Goal: Navigation & Orientation: Understand site structure

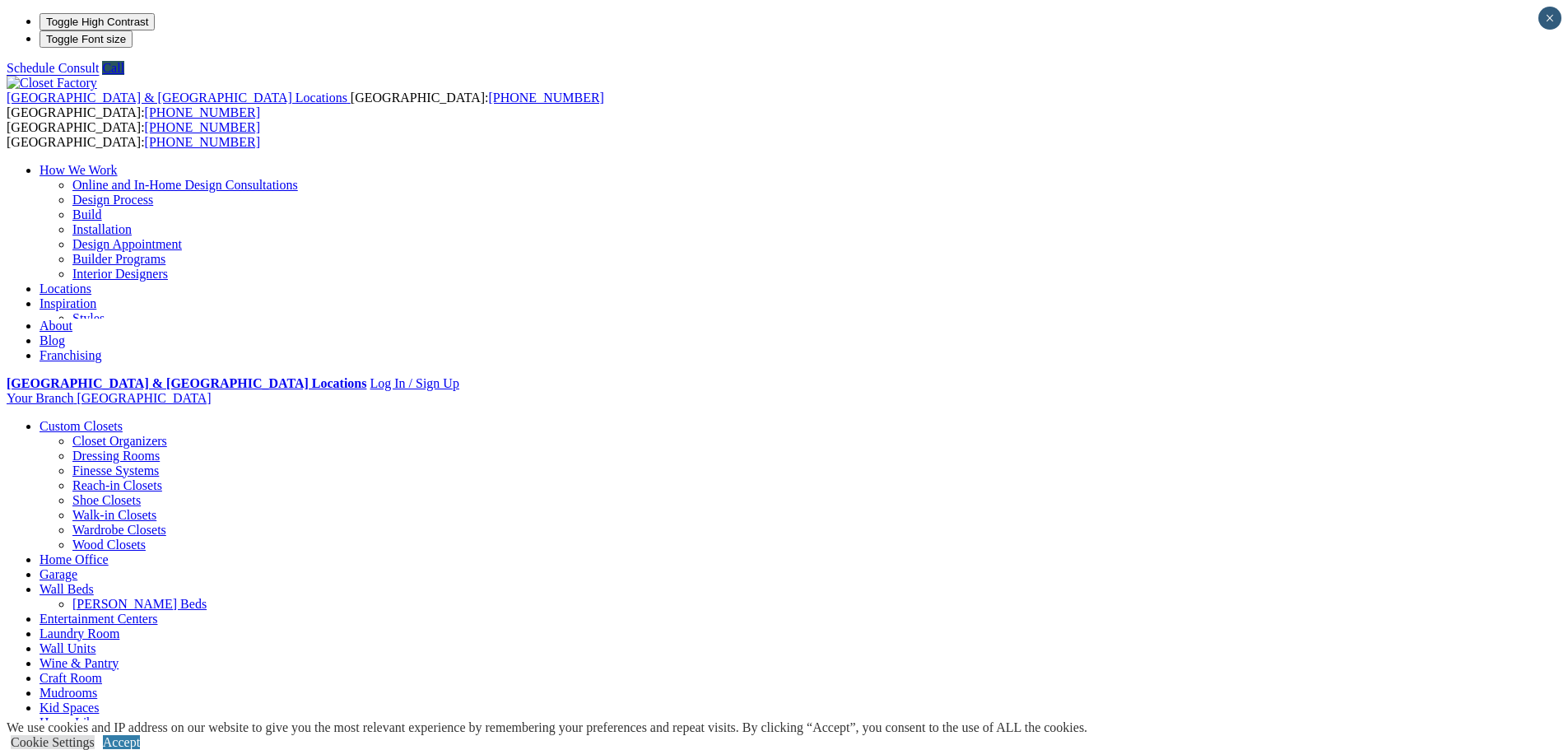
click at [92, 282] on link "Locations" at bounding box center [65, 289] width 52 height 14
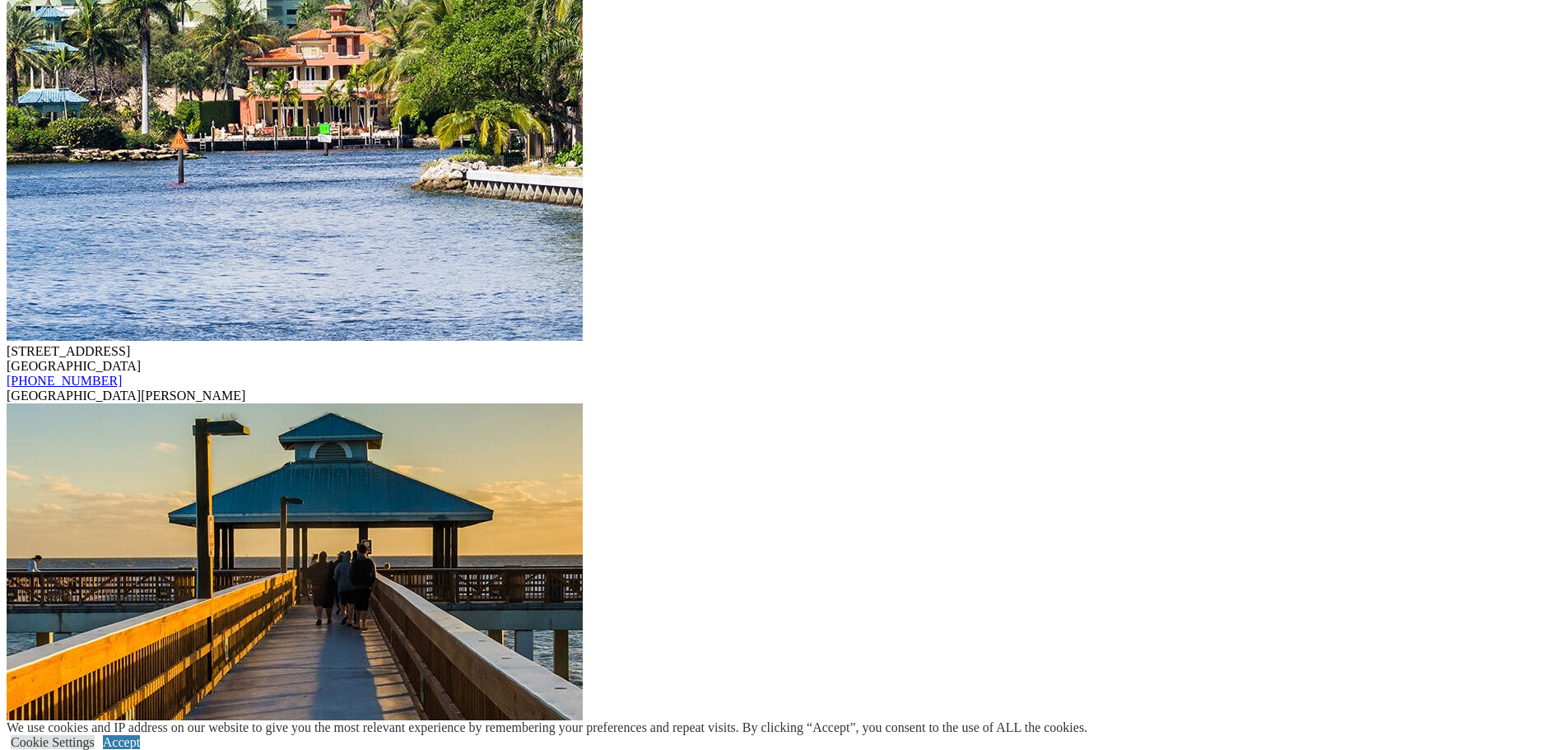
scroll to position [11530, 0]
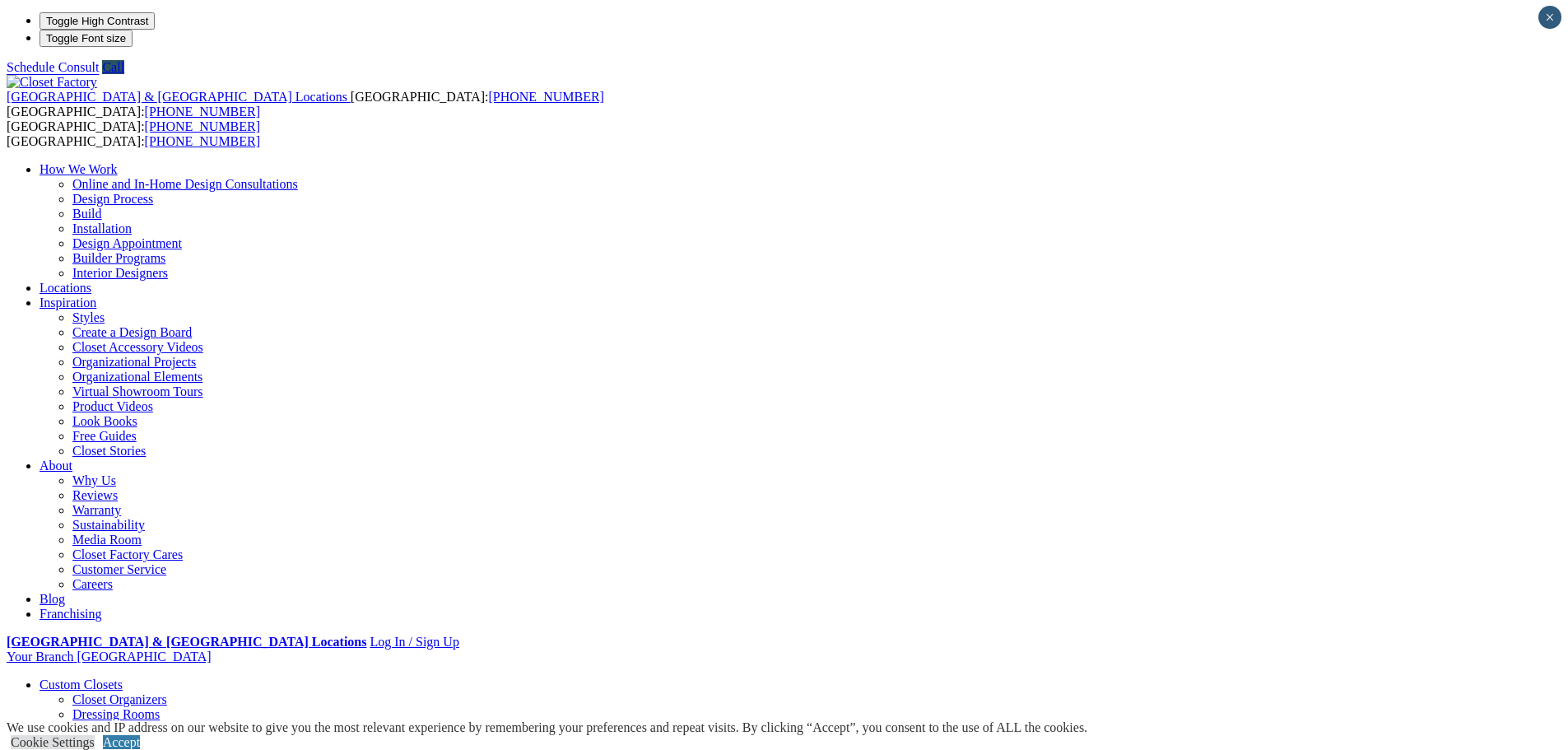
scroll to position [0, 0]
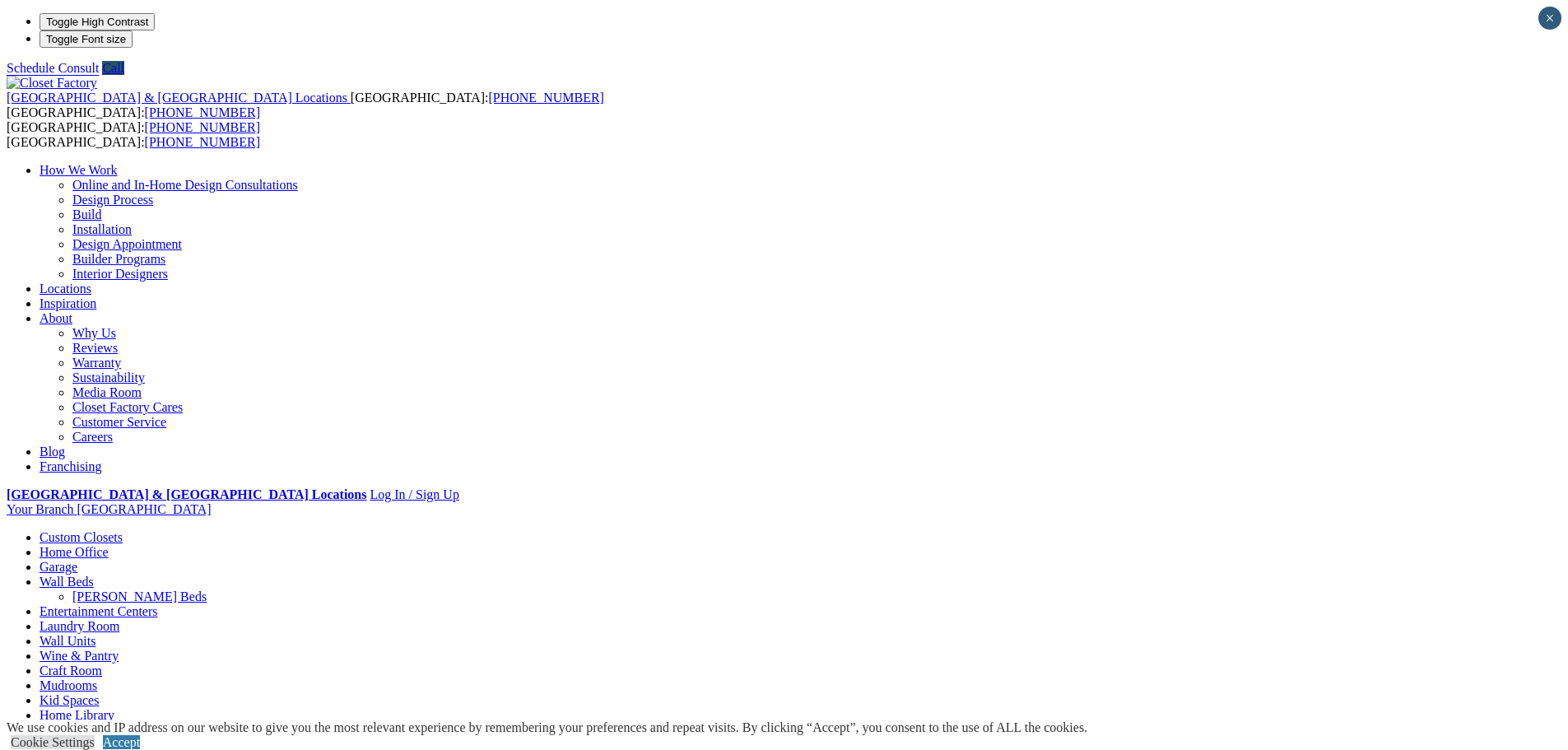
click at [108, 545] on link "Home Office" at bounding box center [74, 552] width 69 height 14
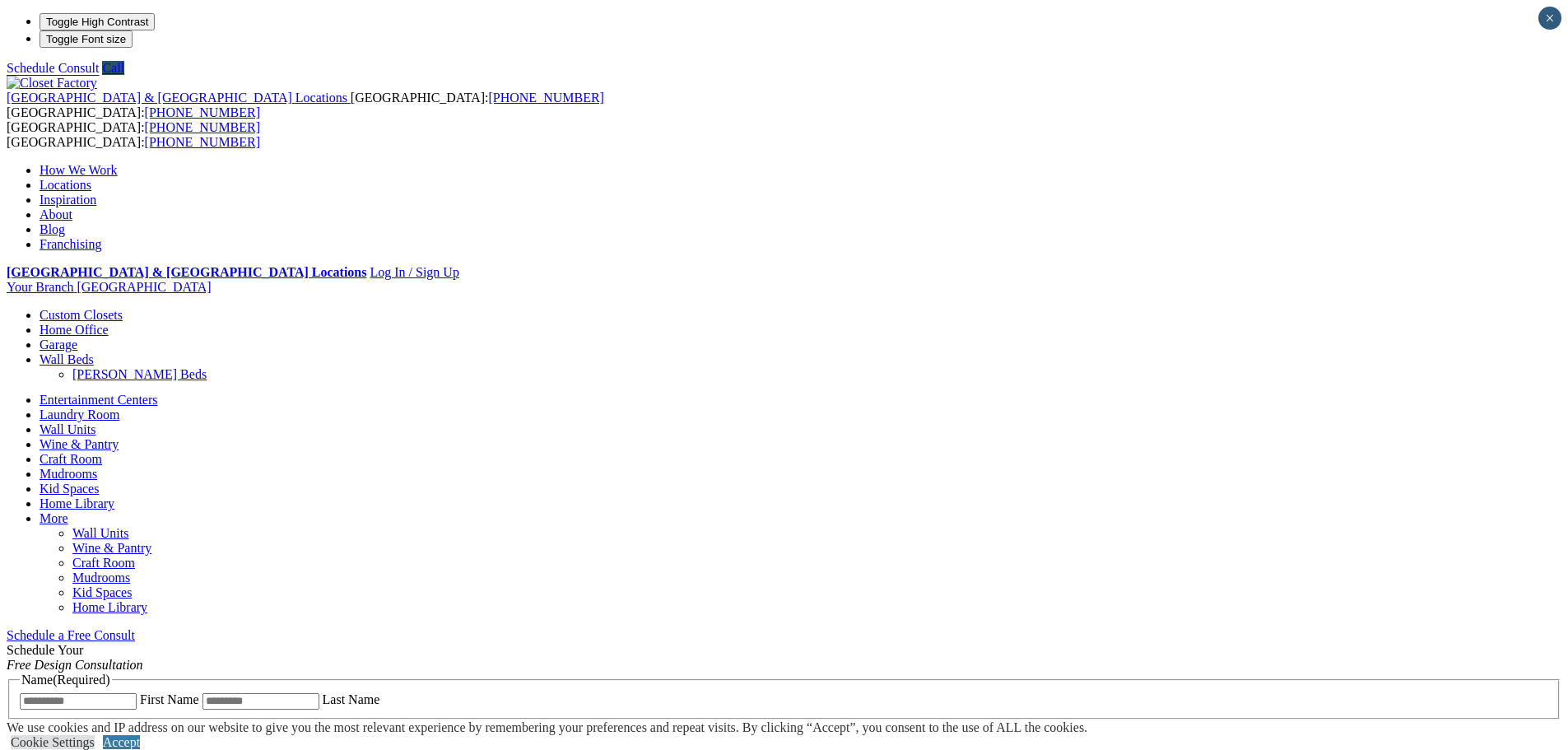
click at [94, 352] on span at bounding box center [94, 359] width 0 height 14
